Goal: Information Seeking & Learning: Learn about a topic

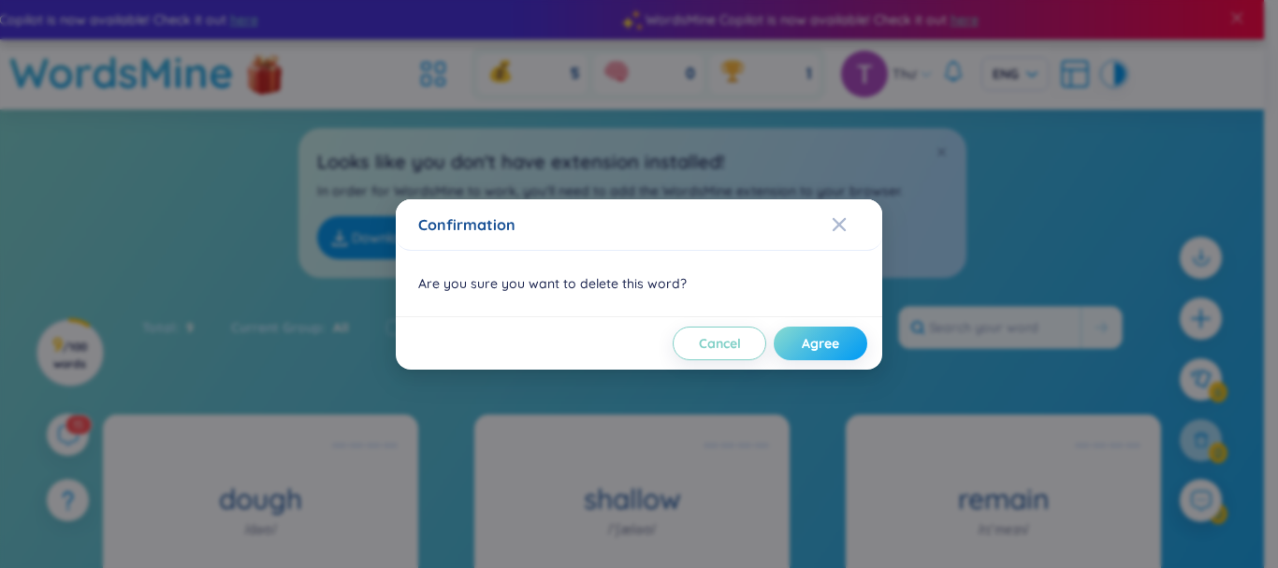
click at [806, 353] on button "Agree" at bounding box center [821, 344] width 94 height 34
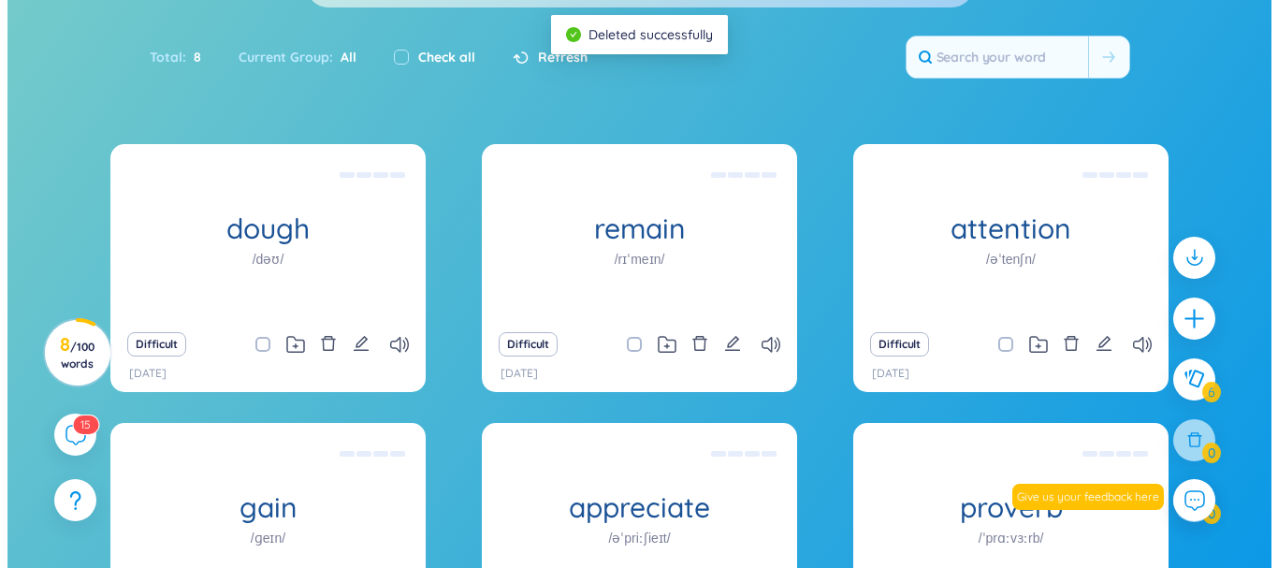
scroll to position [281, 0]
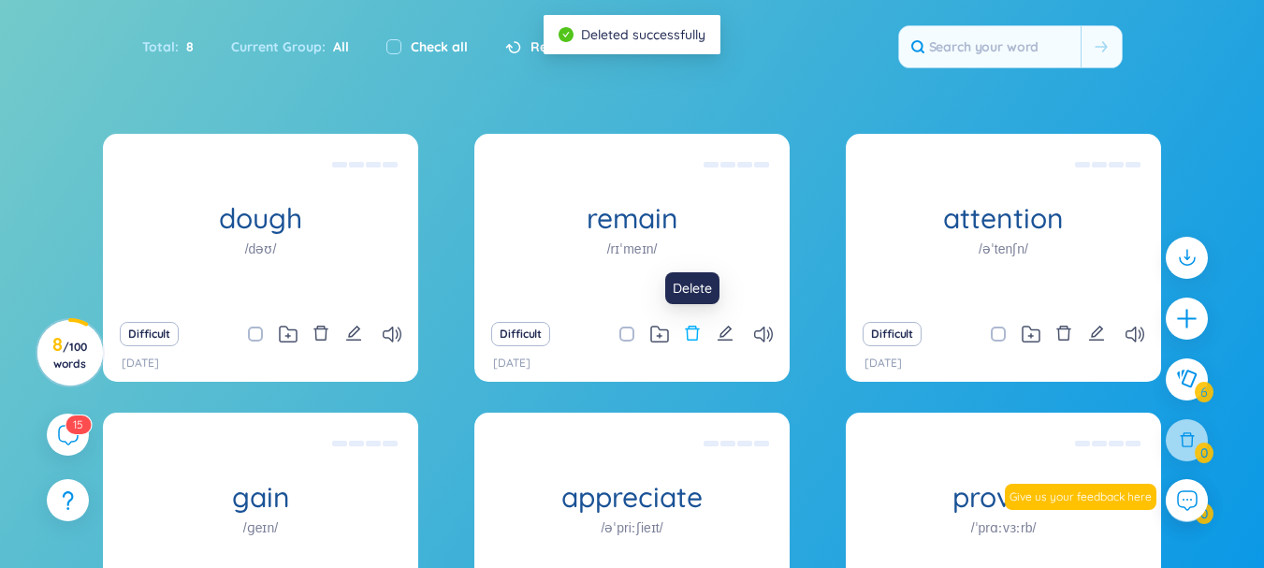
click at [690, 328] on icon "delete" at bounding box center [693, 333] width 14 height 15
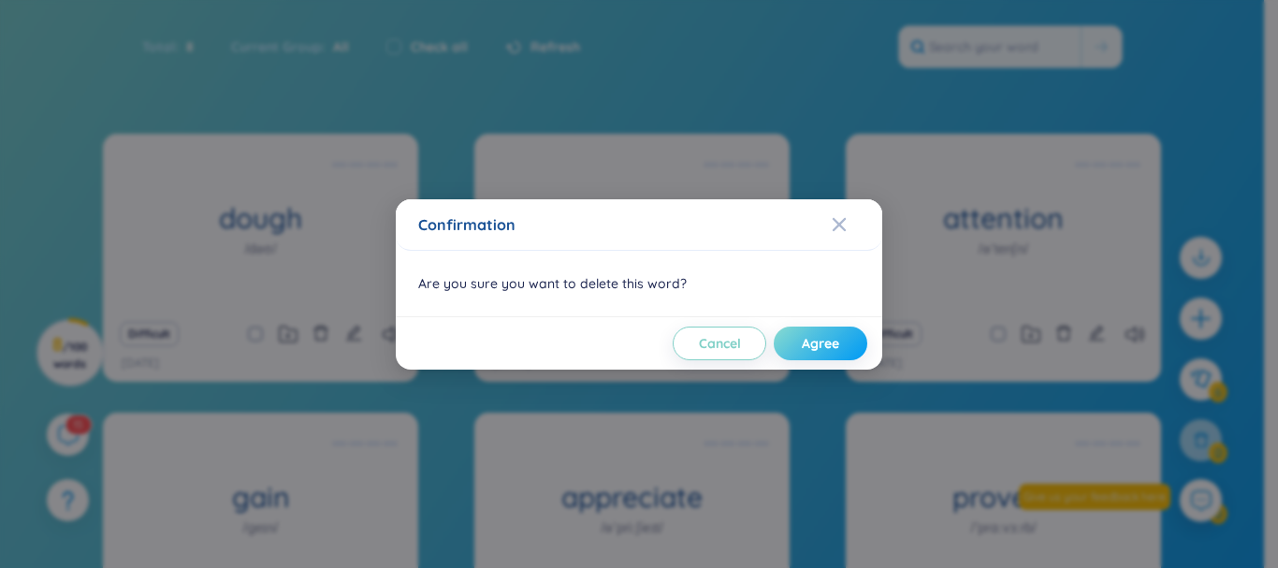
click at [807, 349] on span "Agree" at bounding box center [820, 343] width 37 height 19
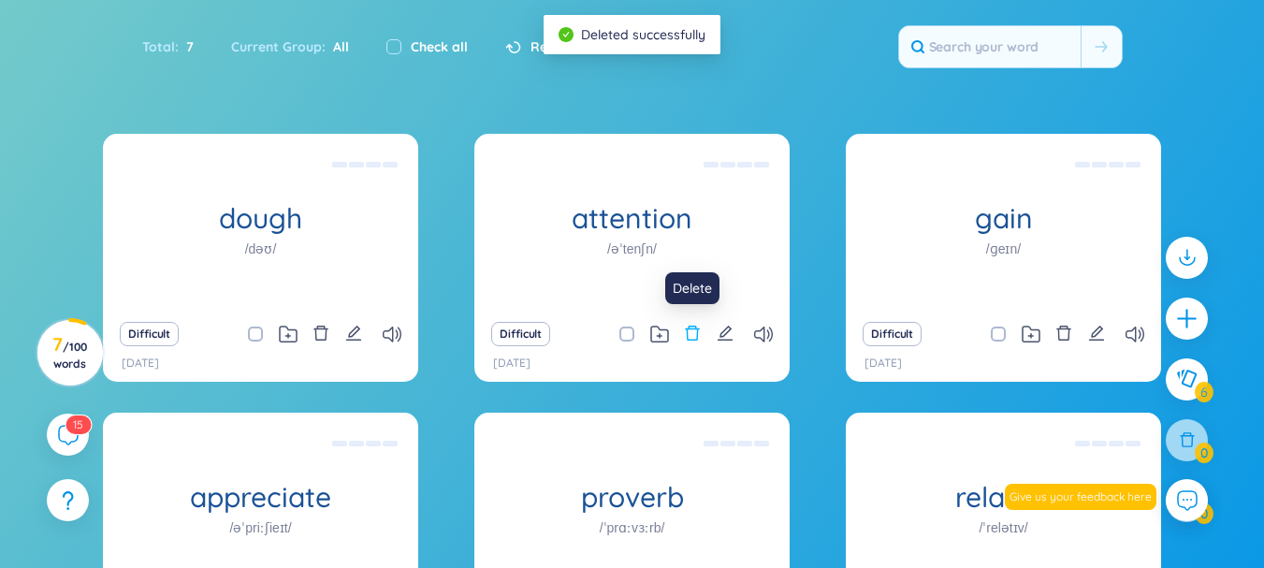
click at [699, 338] on icon "delete" at bounding box center [692, 333] width 17 height 17
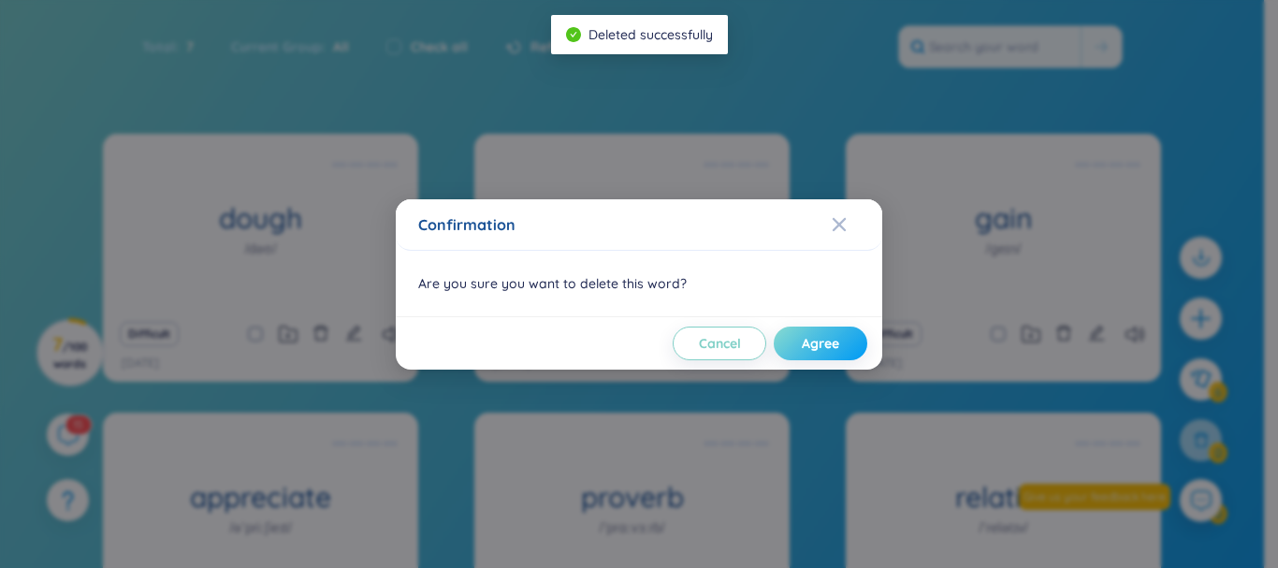
click at [817, 345] on span "Agree" at bounding box center [820, 343] width 37 height 19
click at [817, 345] on span "Agree" at bounding box center [834, 343] width 37 height 19
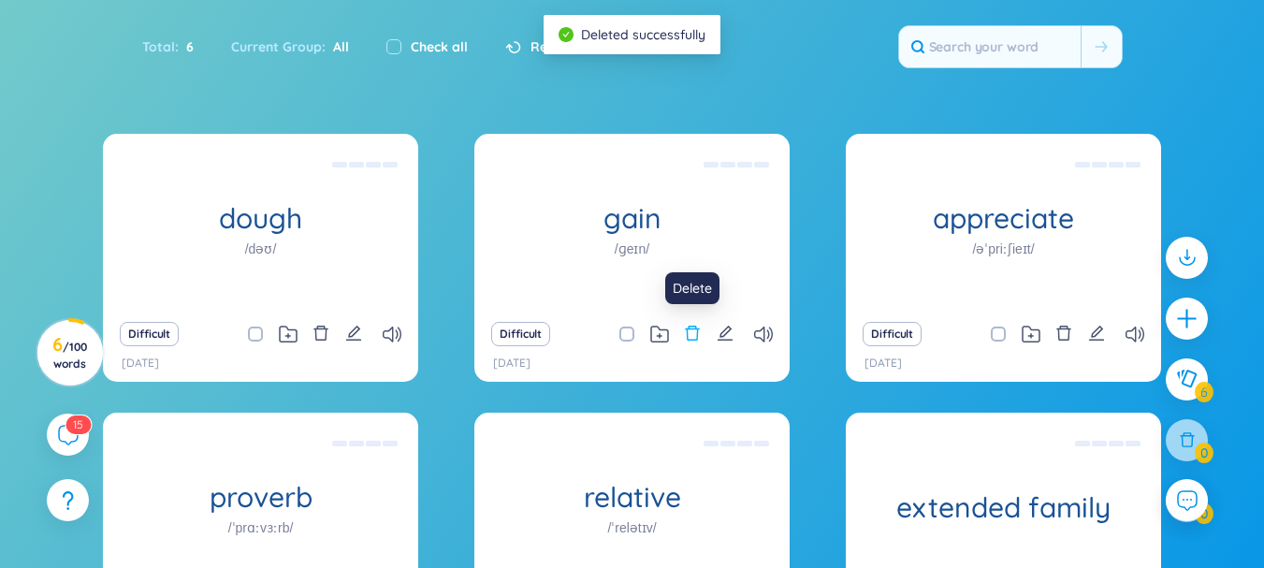
click at [698, 336] on icon "delete" at bounding box center [693, 333] width 14 height 15
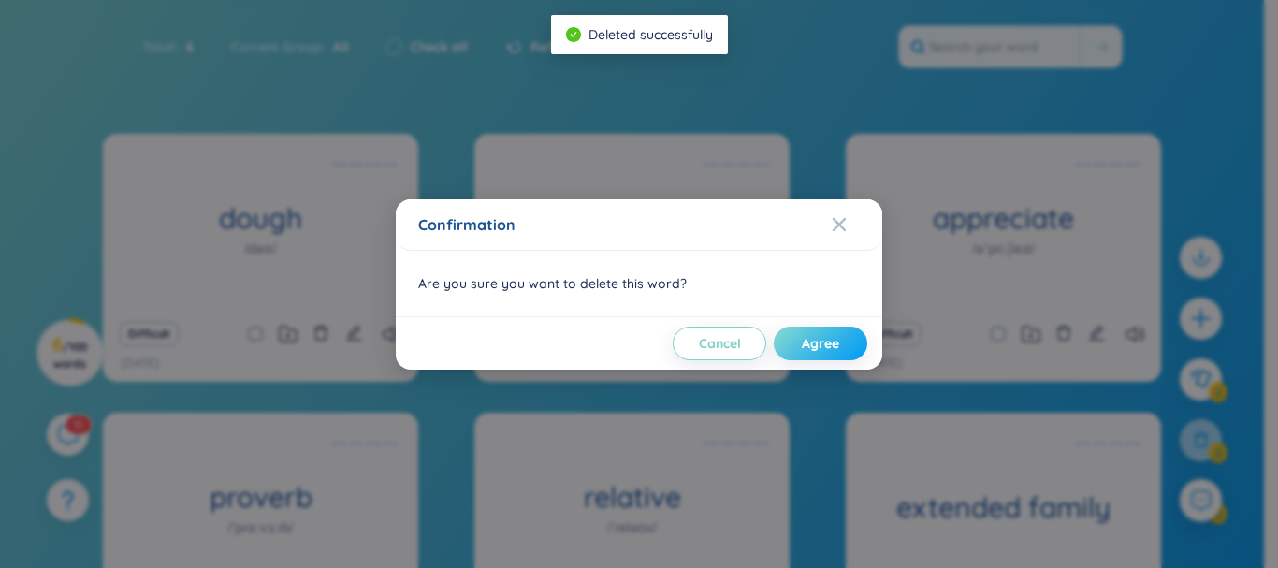
click at [811, 342] on span "Agree" at bounding box center [820, 343] width 37 height 19
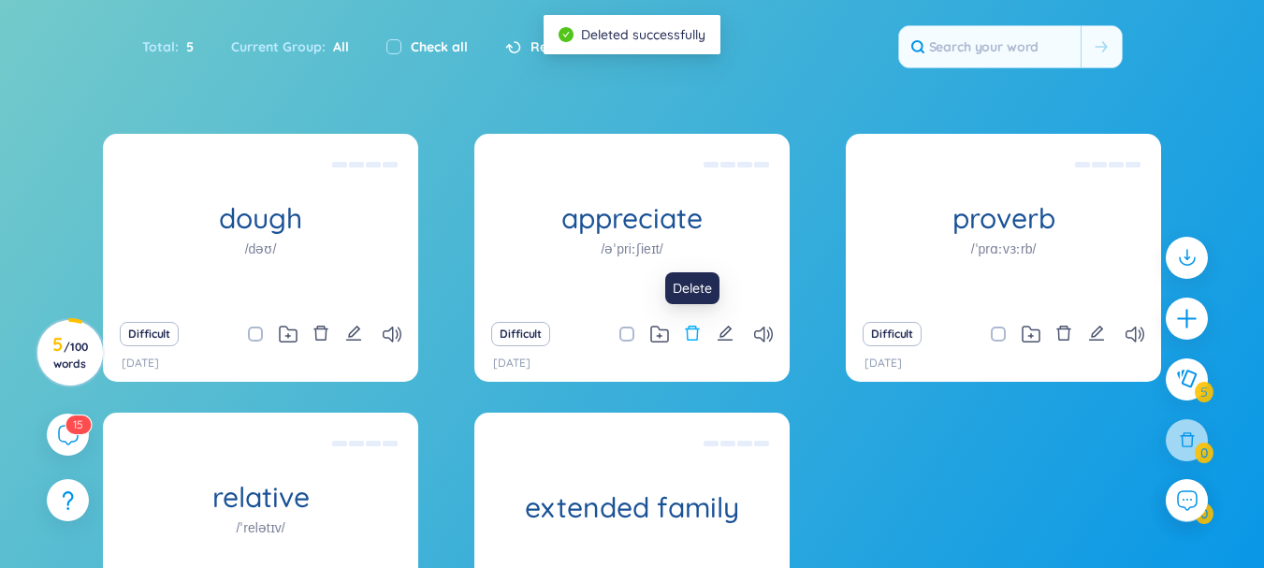
click at [696, 331] on icon "delete" at bounding box center [692, 333] width 17 height 17
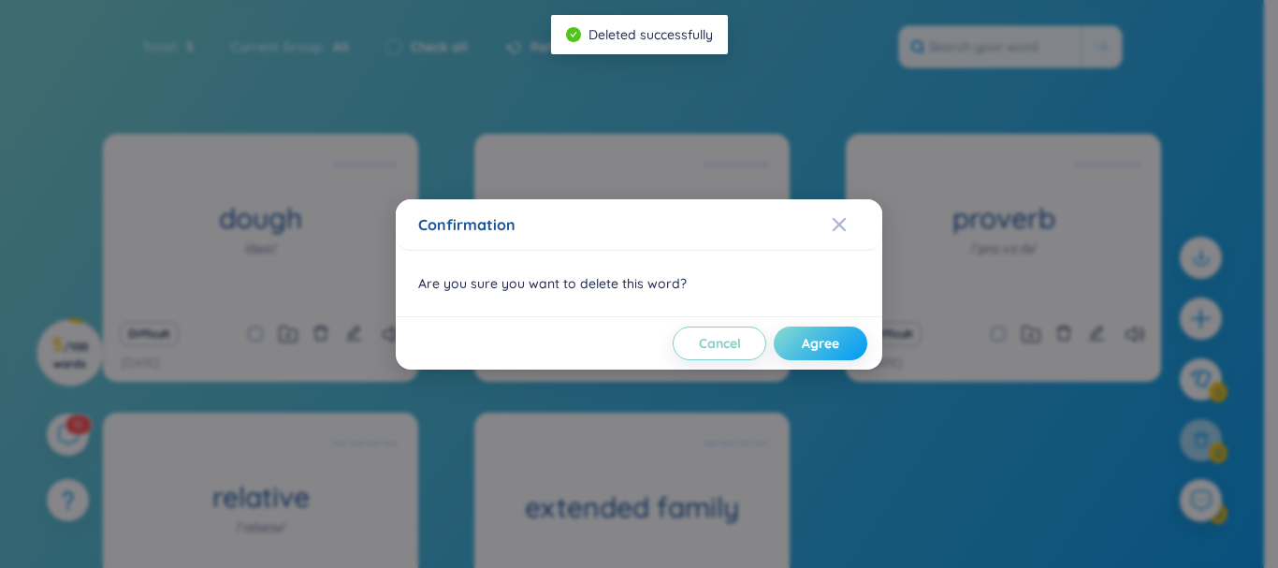
click at [810, 340] on span "Agree" at bounding box center [820, 343] width 37 height 19
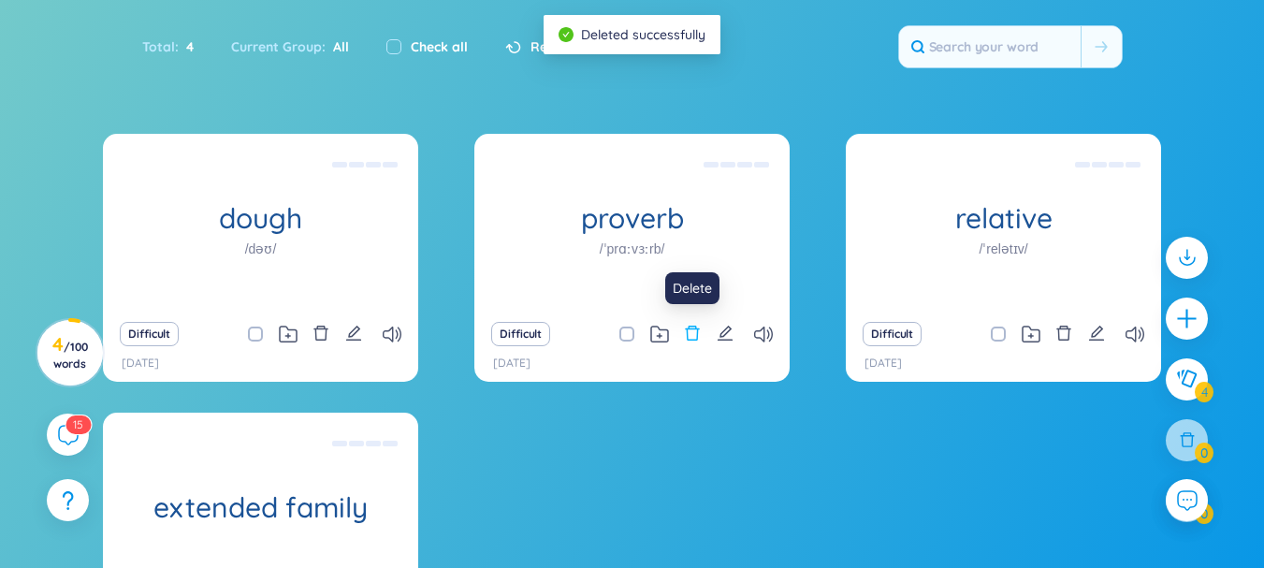
click at [696, 330] on icon "delete" at bounding box center [692, 333] width 17 height 17
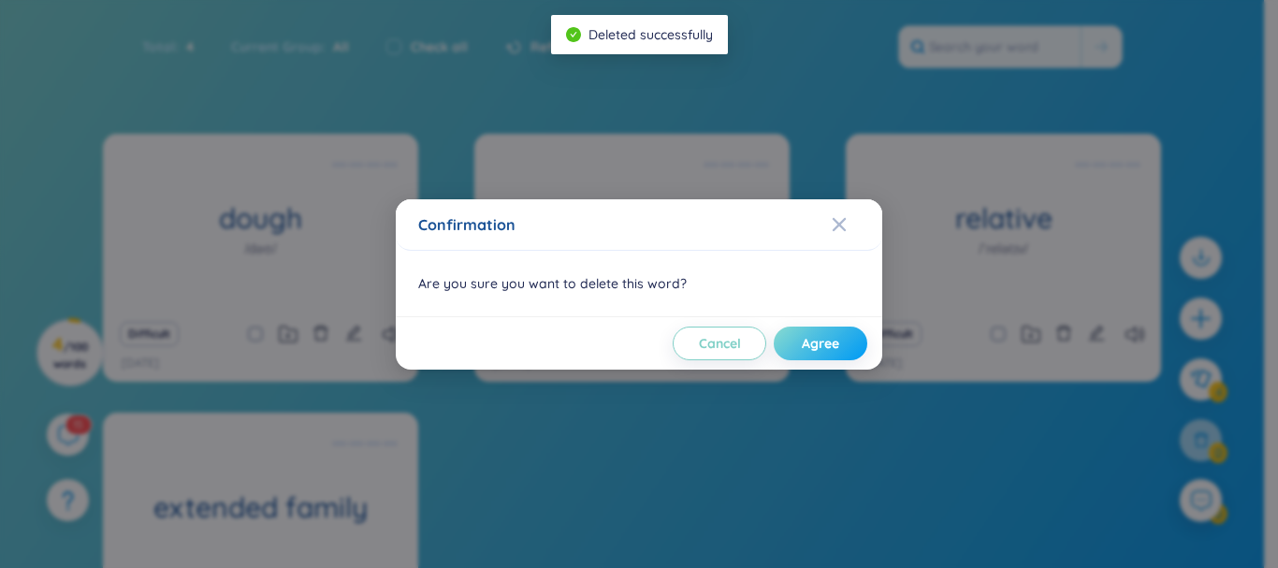
click at [788, 343] on button "Agree" at bounding box center [821, 344] width 94 height 34
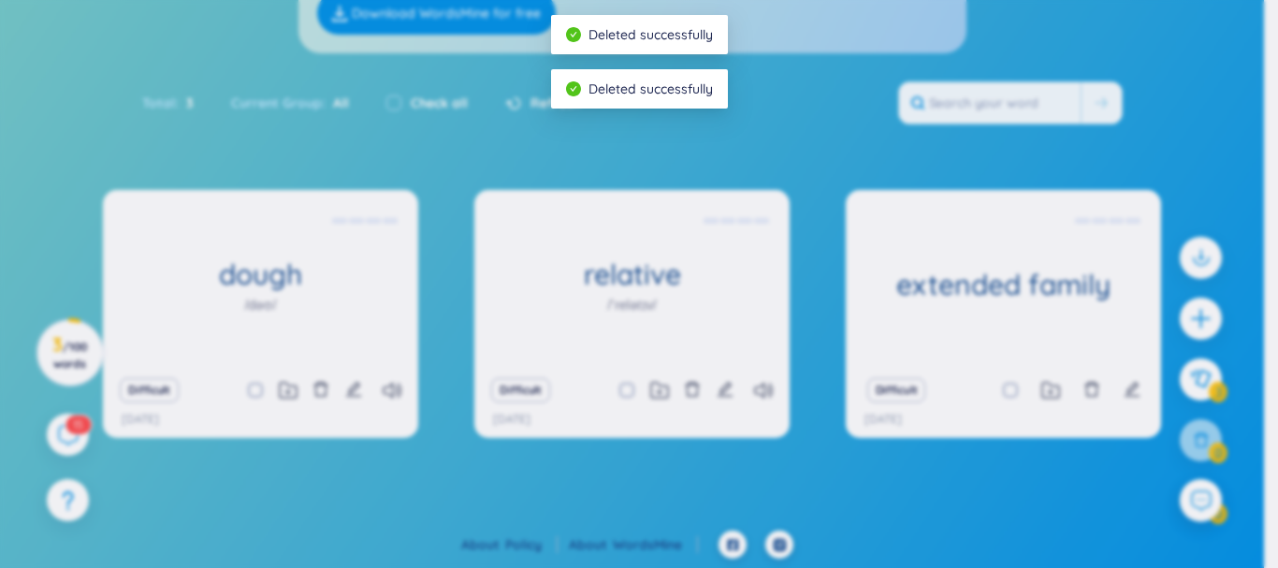
scroll to position [225, 0]
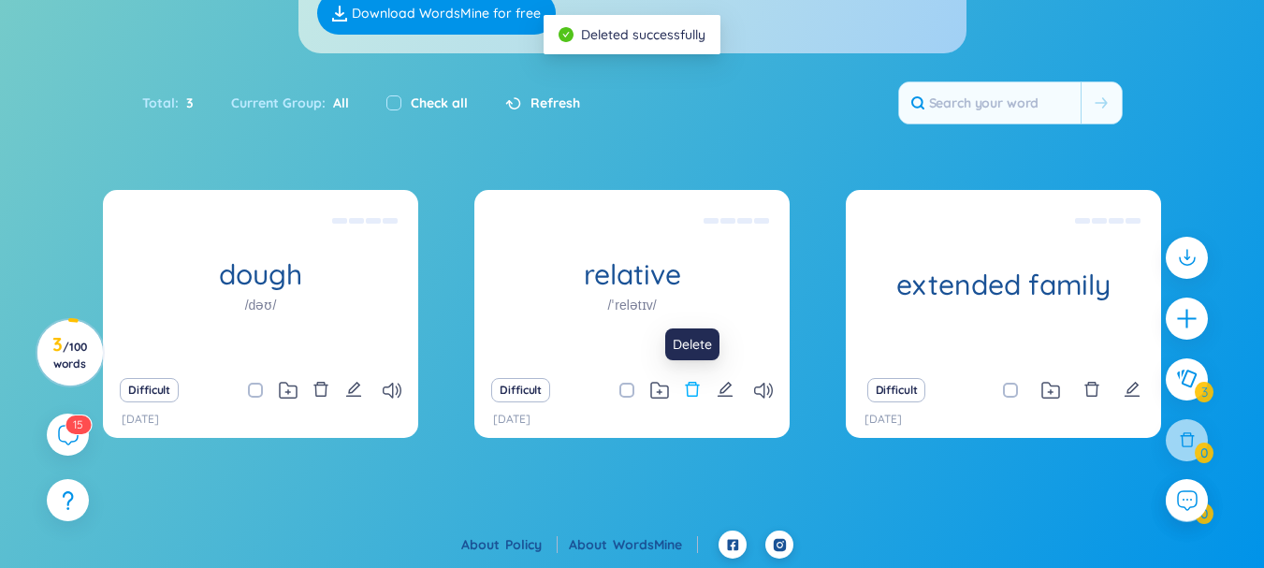
click at [699, 389] on icon "delete" at bounding box center [692, 389] width 17 height 17
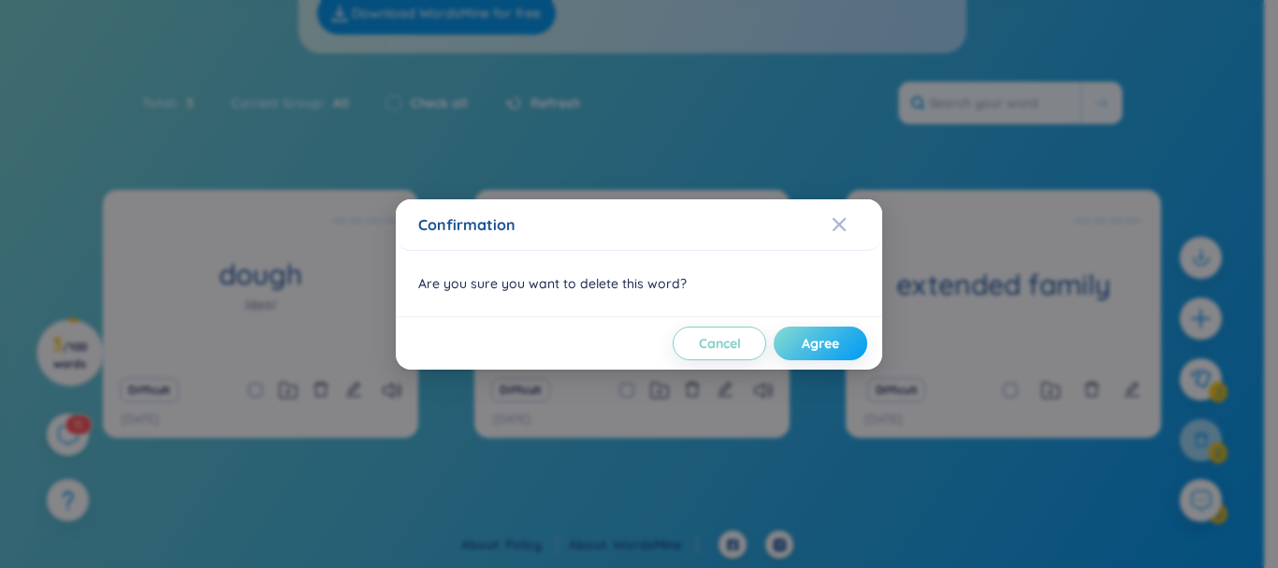
click at [807, 352] on span "Agree" at bounding box center [820, 343] width 37 height 19
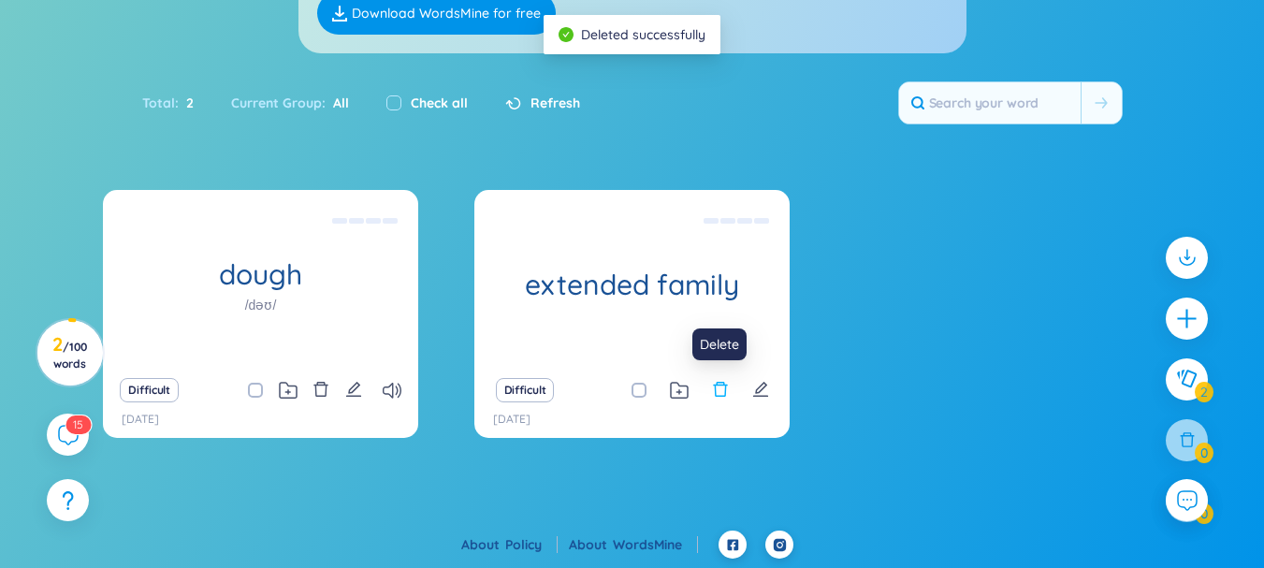
click at [721, 386] on icon "delete" at bounding box center [720, 389] width 14 height 15
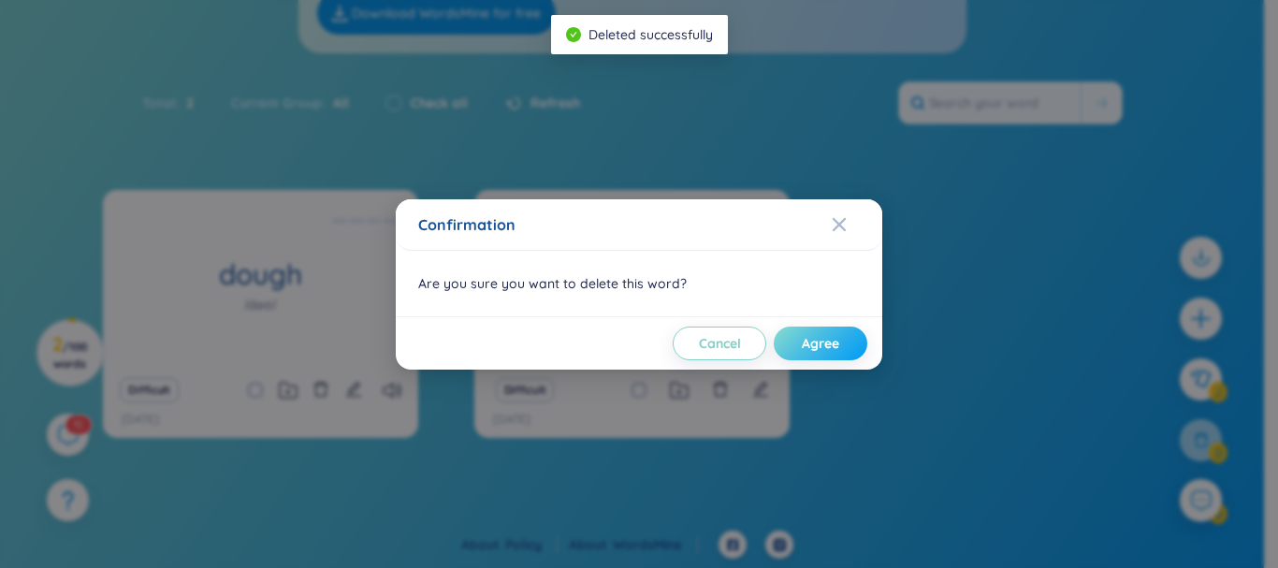
click at [816, 341] on span "Agree" at bounding box center [820, 343] width 37 height 19
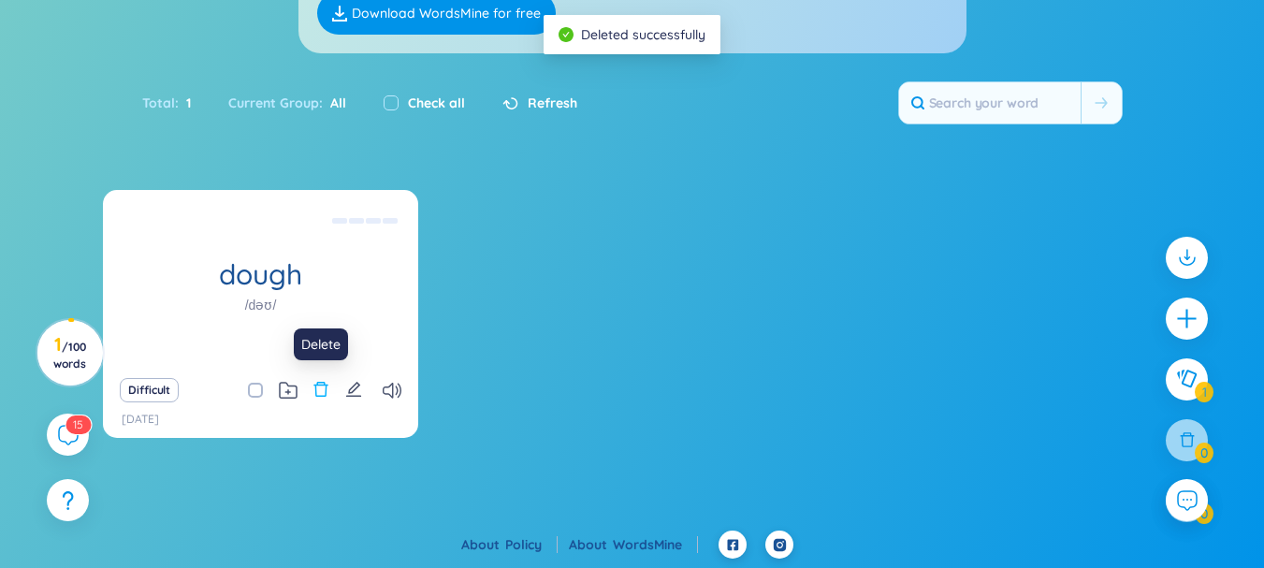
click at [327, 394] on icon "delete" at bounding box center [321, 389] width 14 height 15
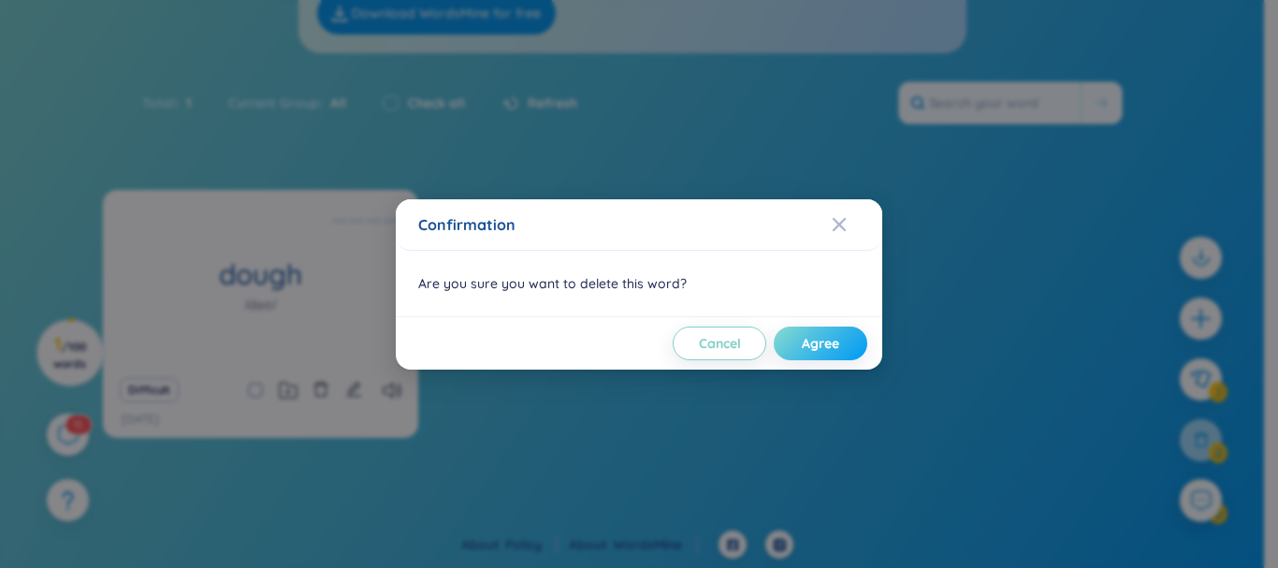
click at [803, 342] on span "Agree" at bounding box center [820, 343] width 37 height 19
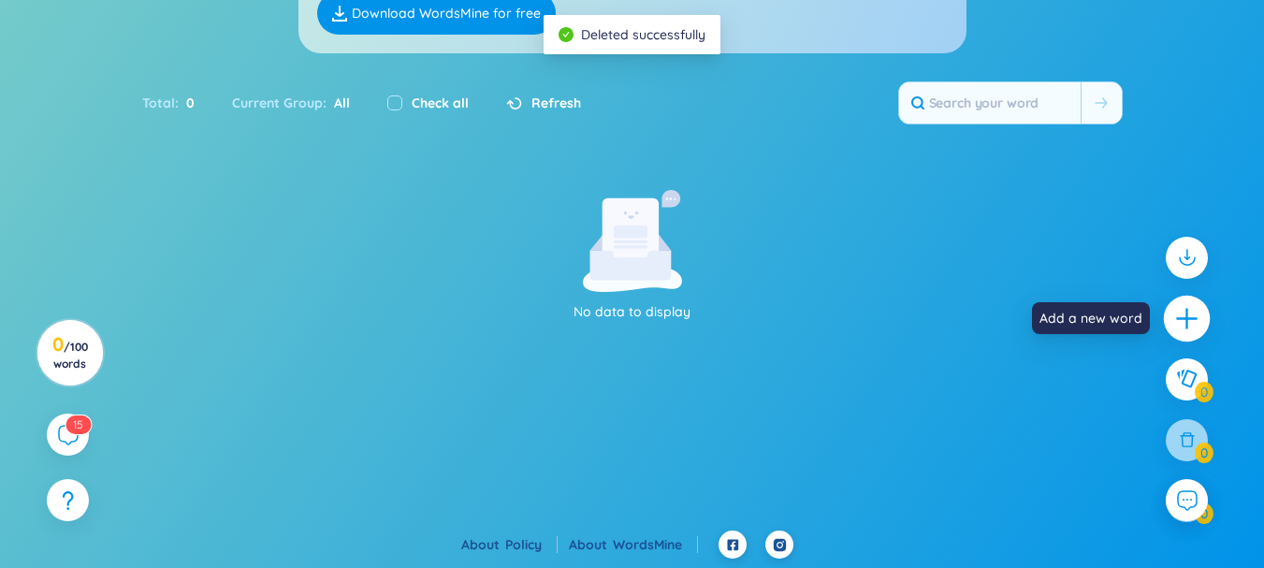
click at [1191, 325] on icon "plus" at bounding box center [1187, 319] width 26 height 26
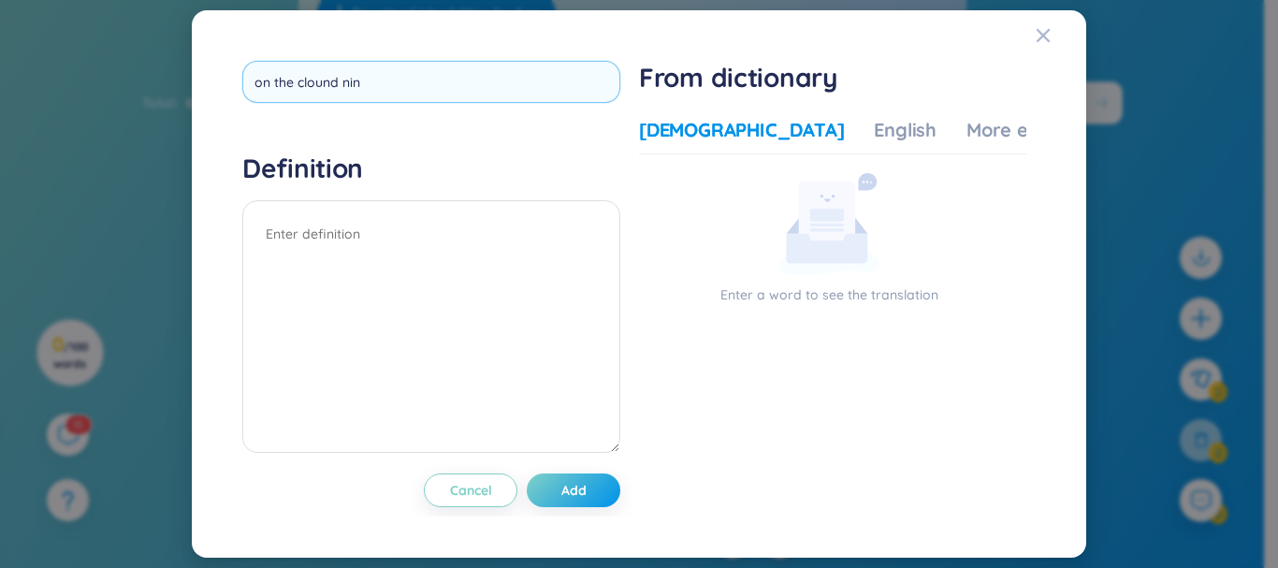
type input "on the clound nine"
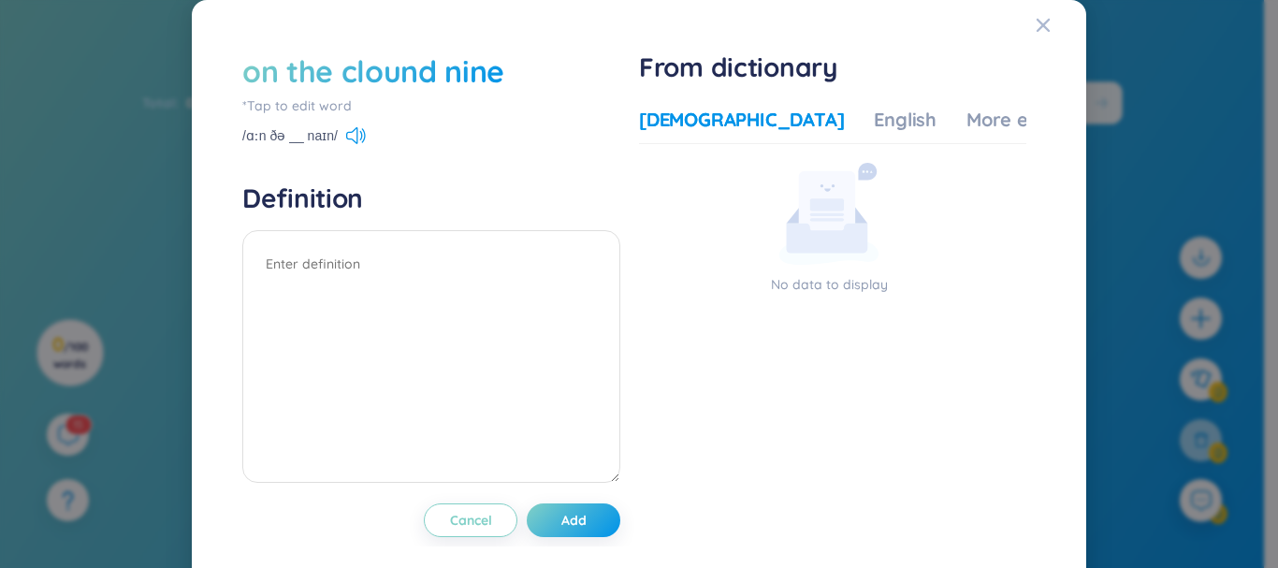
click at [483, 63] on div "on the clound nine" at bounding box center [373, 71] width 262 height 41
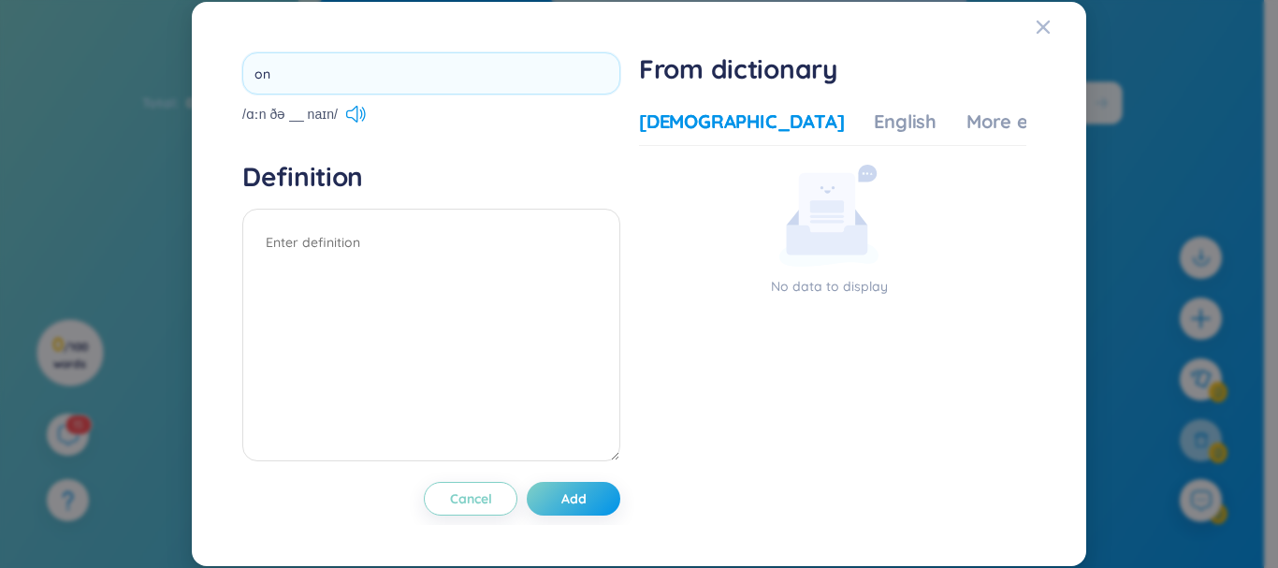
type input "o"
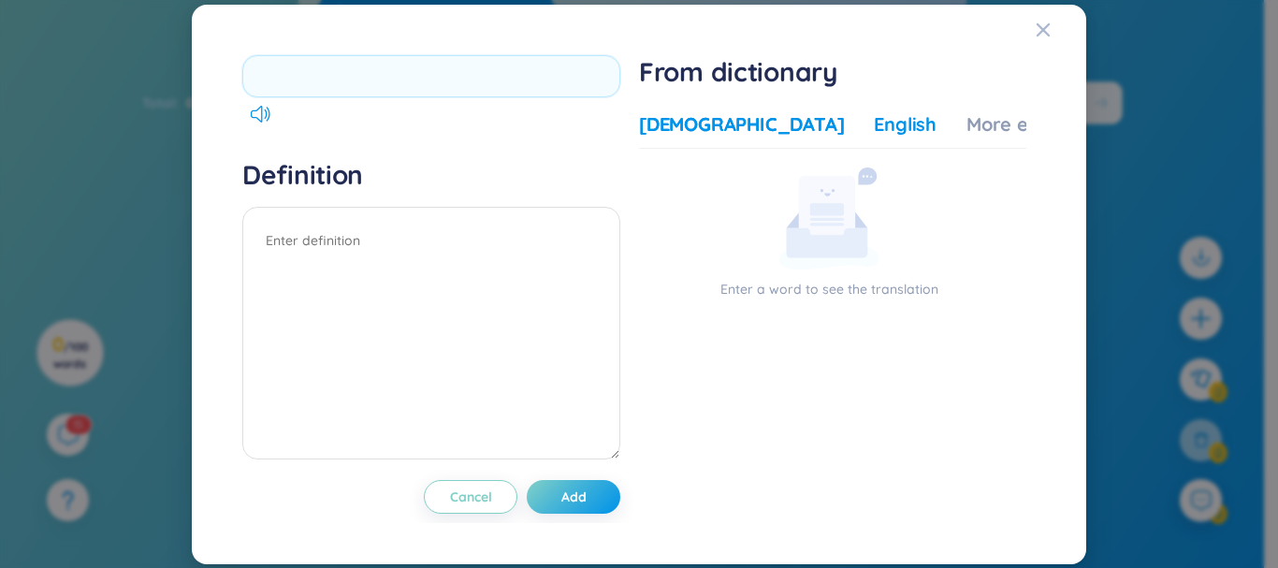
click at [874, 119] on div "English" at bounding box center [905, 124] width 63 height 26
click at [967, 116] on div "More examples" at bounding box center [1035, 124] width 136 height 26
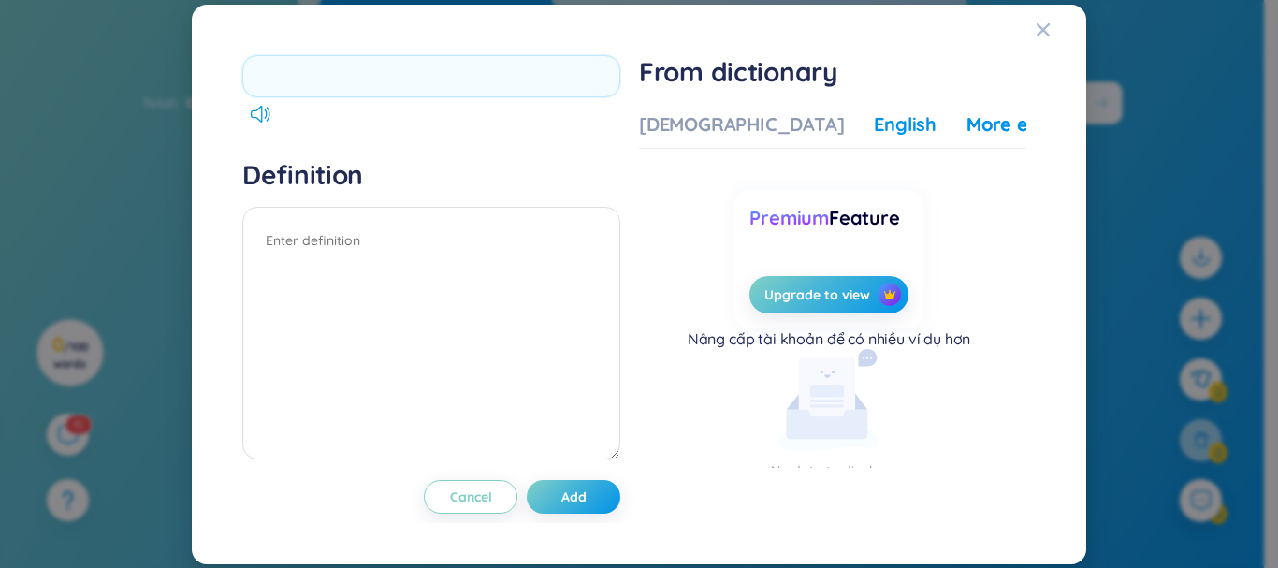
click at [874, 111] on div "English" at bounding box center [905, 124] width 63 height 26
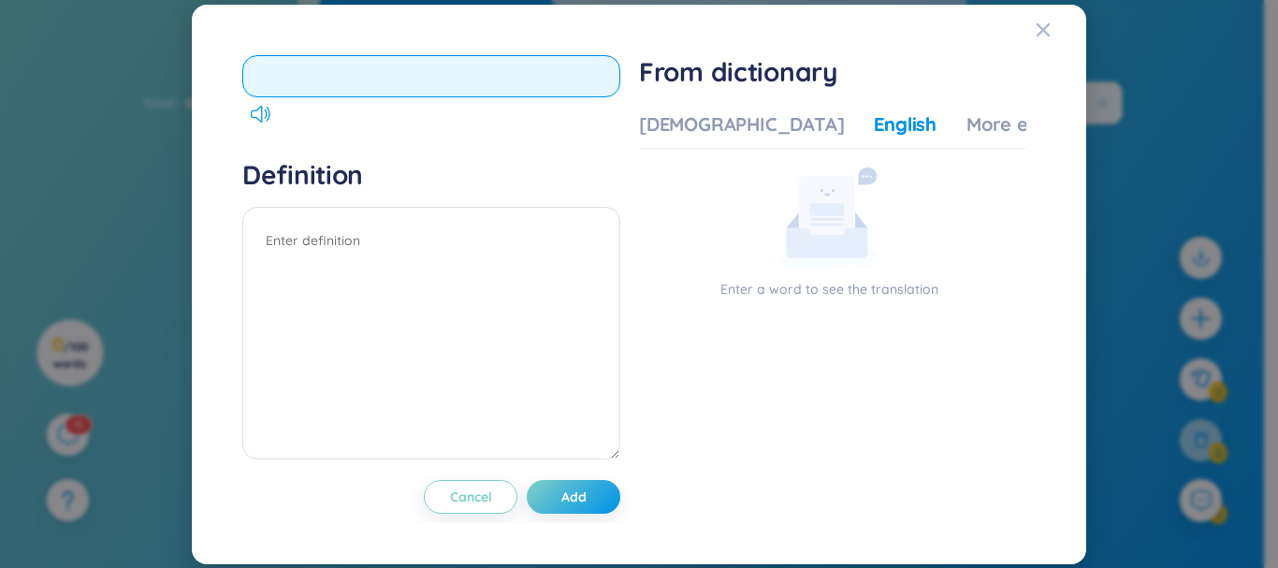
click at [370, 86] on input "text" at bounding box center [431, 76] width 378 height 42
